Goal: Find specific page/section: Find specific page/section

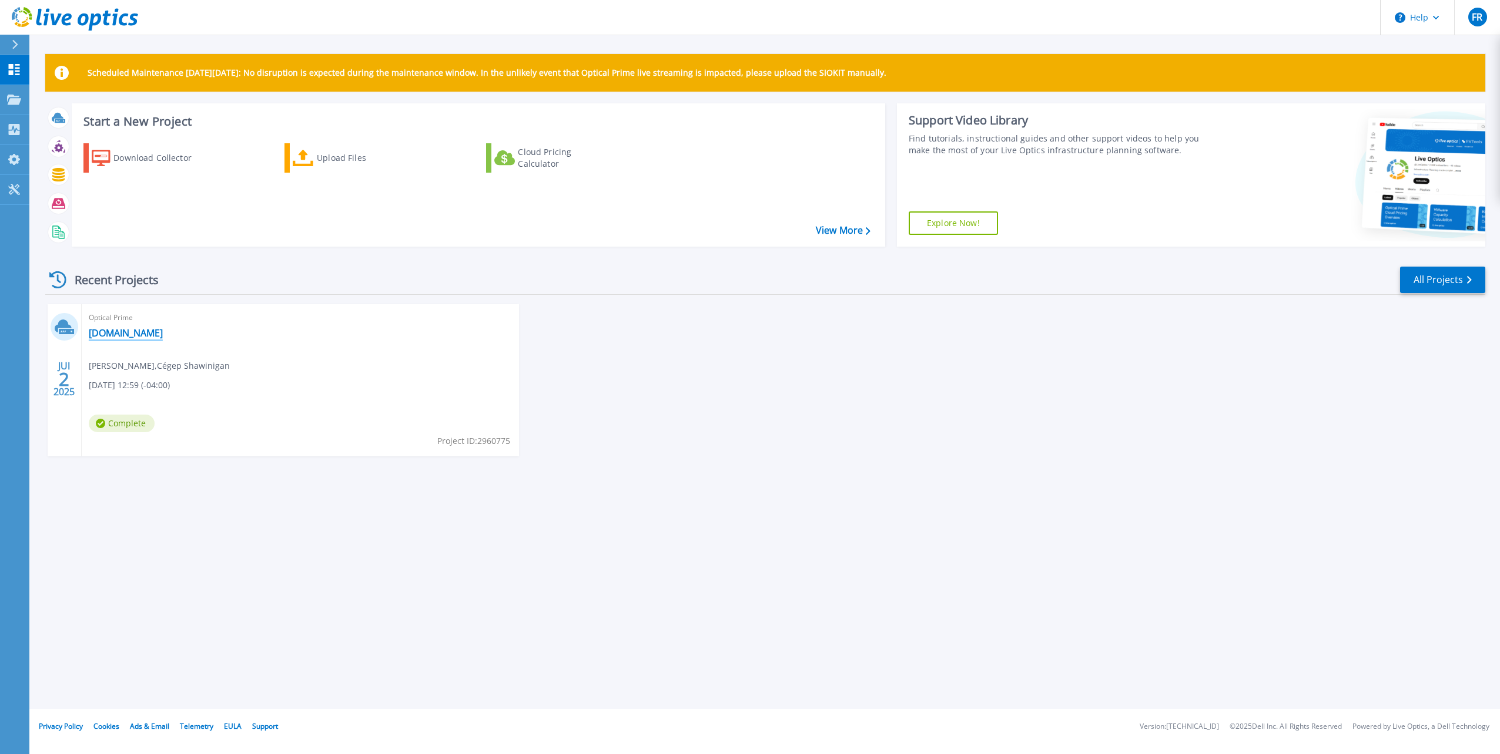
click at [121, 335] on link "[DOMAIN_NAME]" at bounding box center [126, 333] width 74 height 12
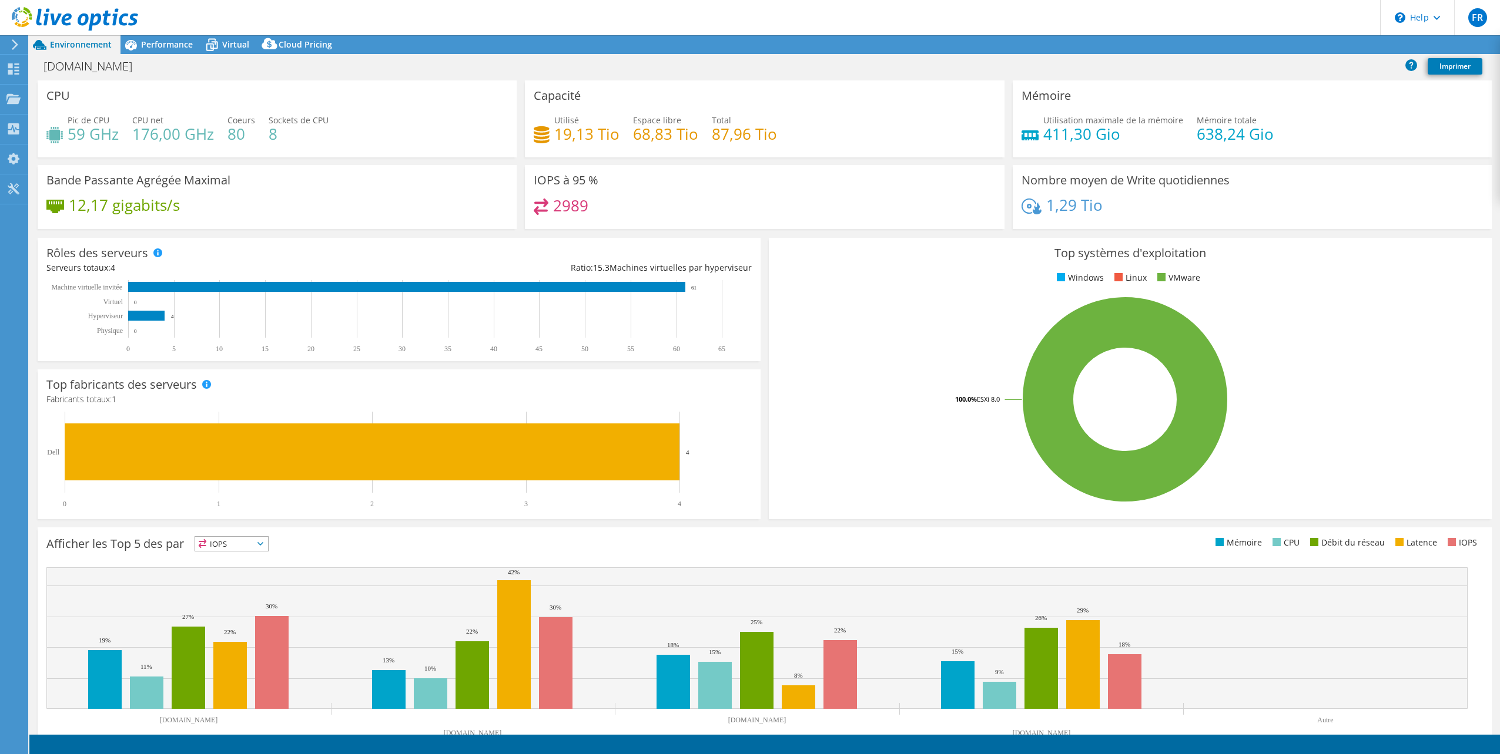
select select "USD"
click at [1481, 21] on span "FR" at bounding box center [1477, 17] width 19 height 19
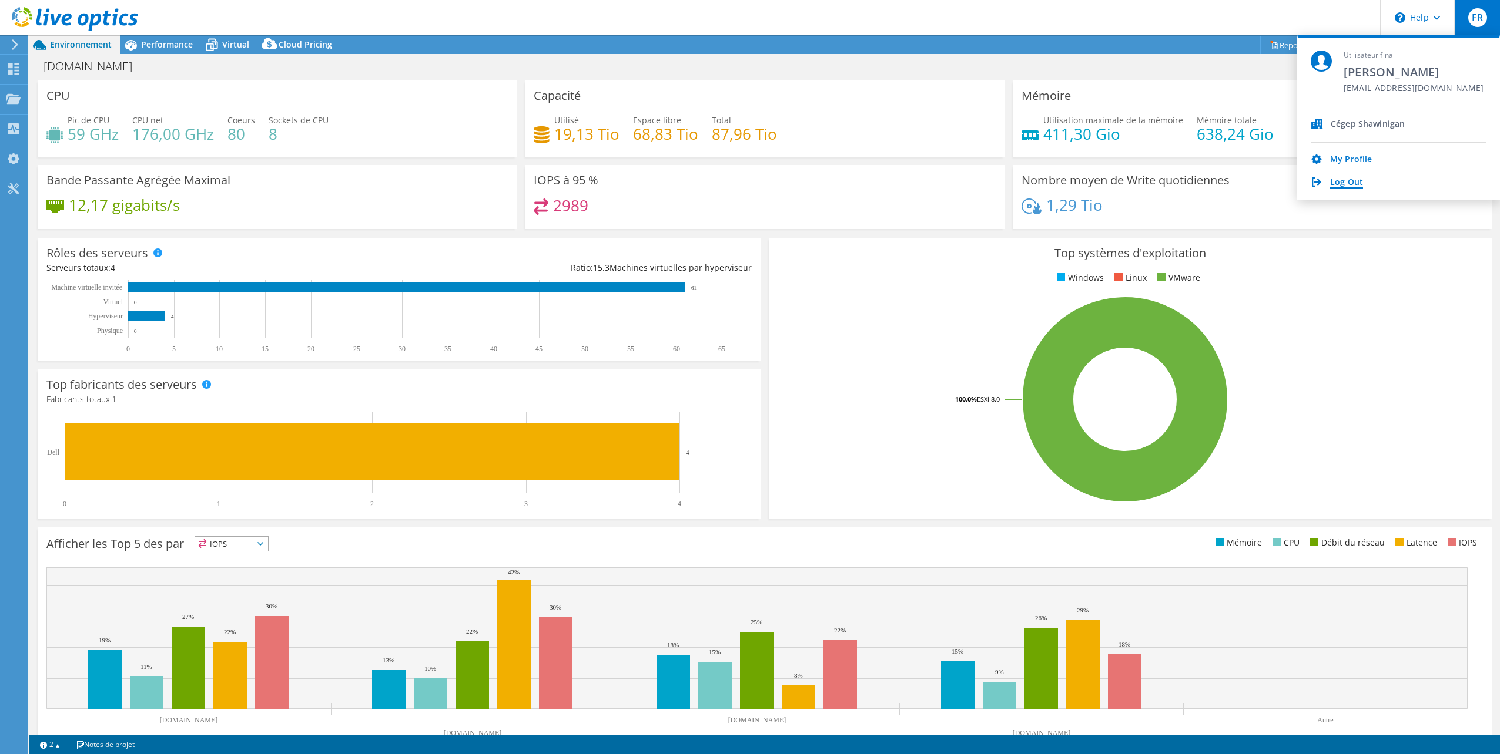
click at [1359, 182] on link "Log Out" at bounding box center [1346, 182] width 33 height 11
